Goal: Task Accomplishment & Management: Use online tool/utility

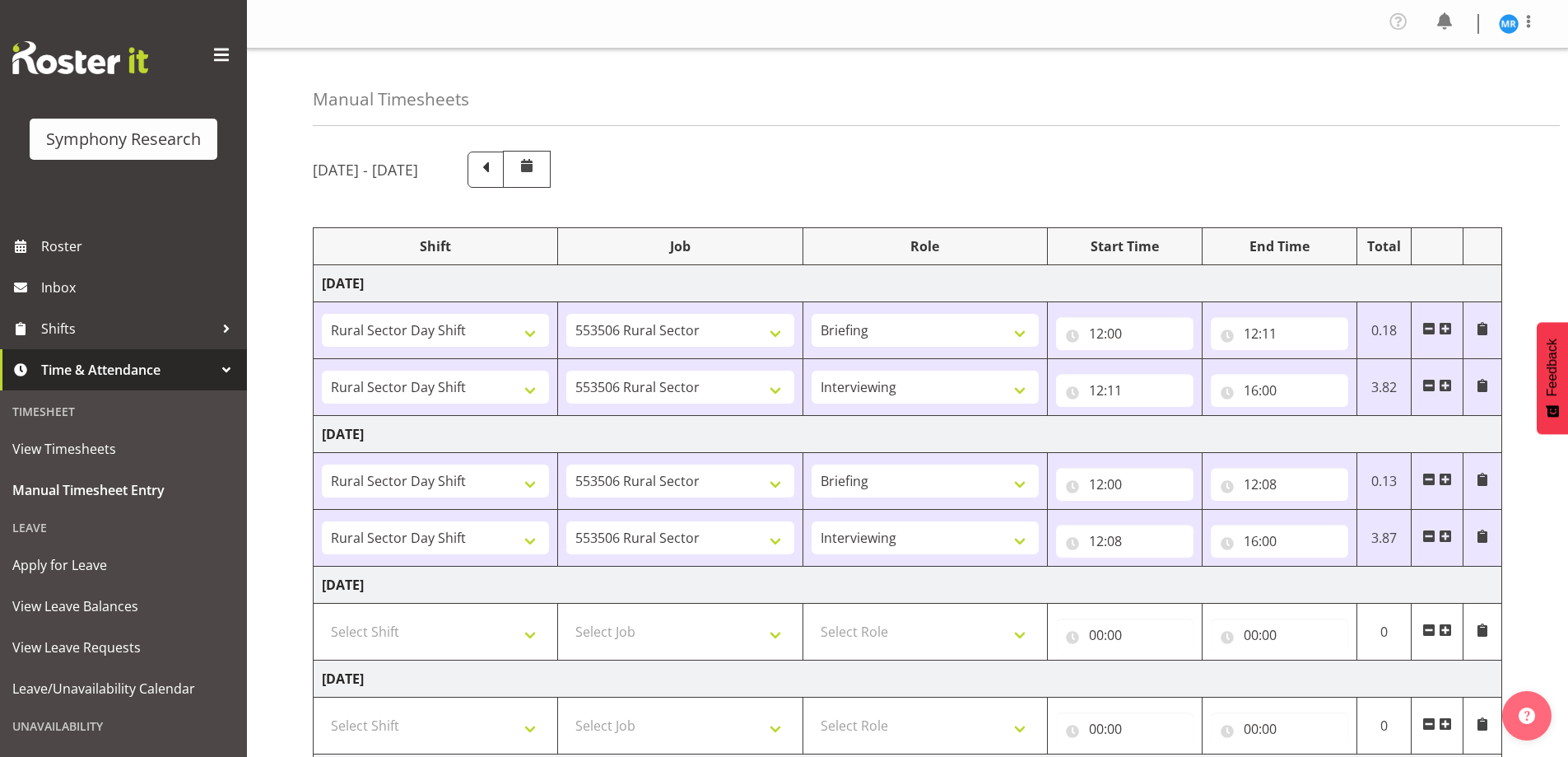
select select "81297"
select select "10587"
select select "81297"
select select "10587"
select select "47"
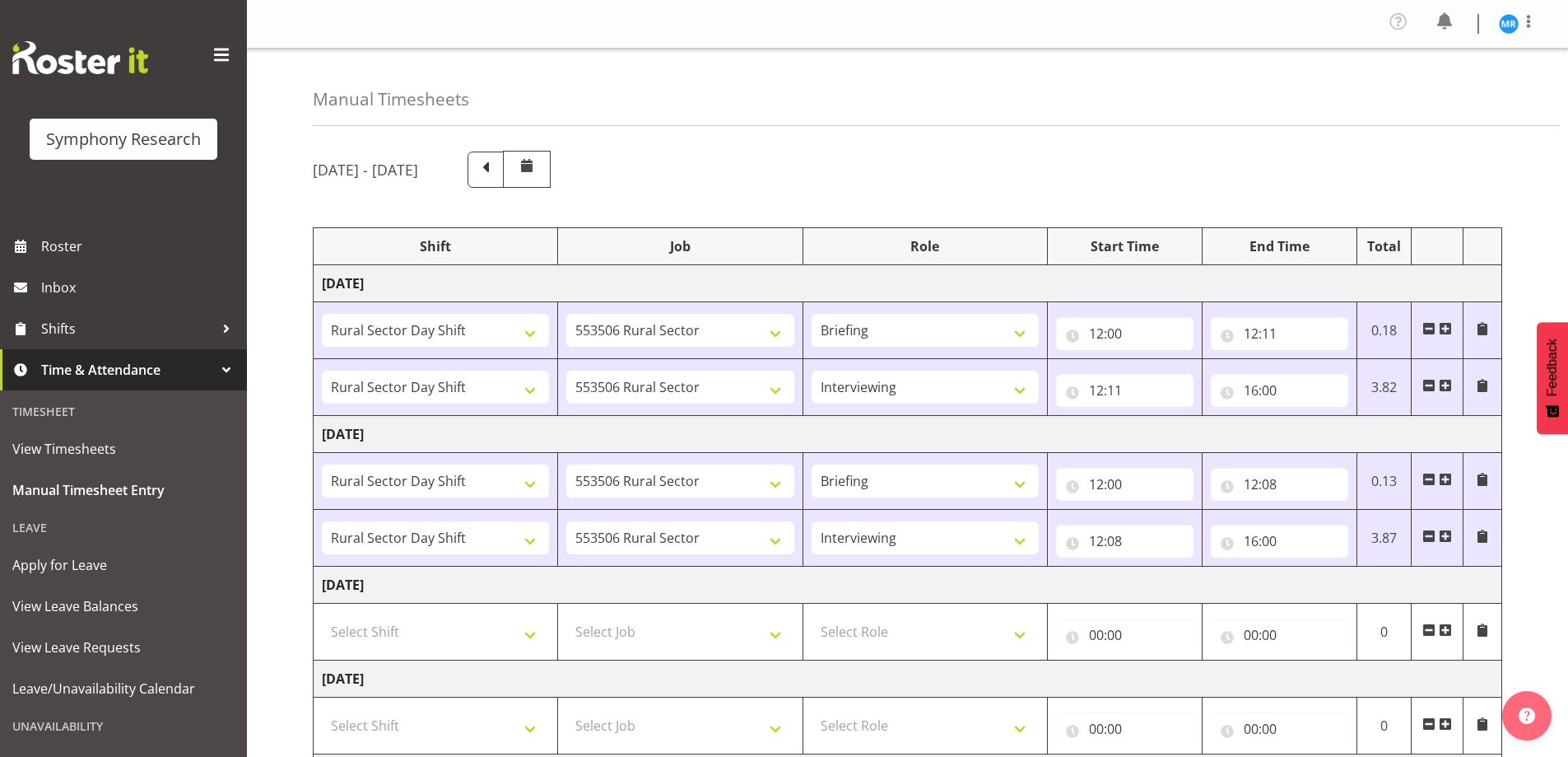
select select "81297"
select select "10587"
select select "81297"
select select "10587"
select select "47"
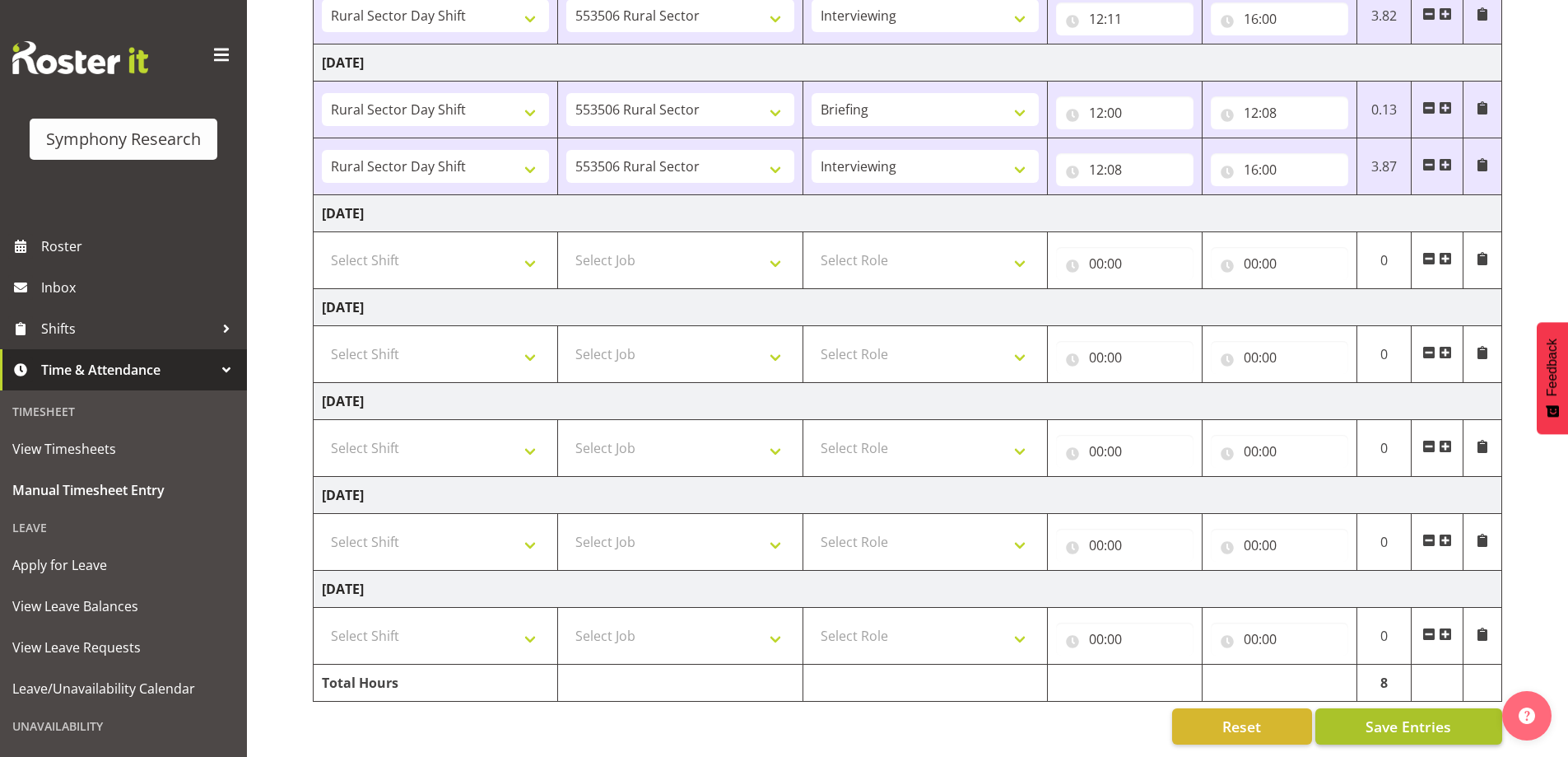
scroll to position [383, 0]
click at [1415, 719] on span "Save Entries" at bounding box center [1408, 727] width 86 height 22
